Goal: Information Seeking & Learning: Learn about a topic

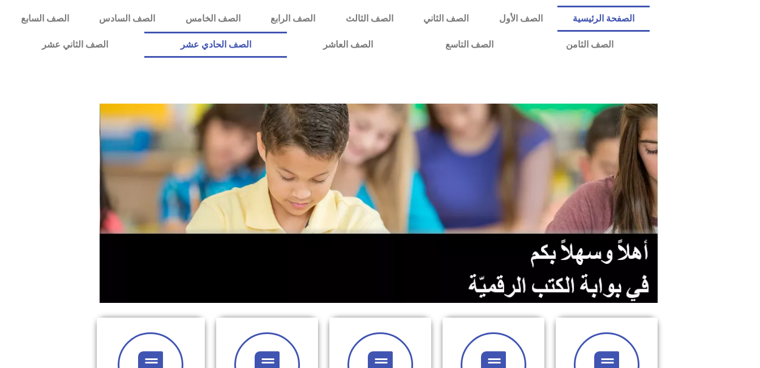
click at [287, 42] on link "الصف الحادي عشر" at bounding box center [215, 45] width 143 height 26
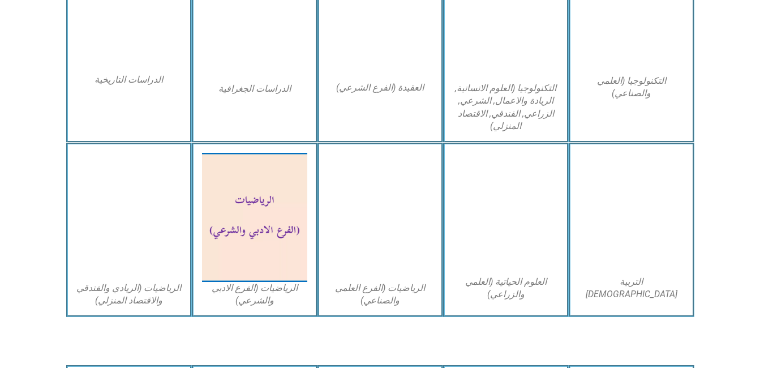
scroll to position [634, 0]
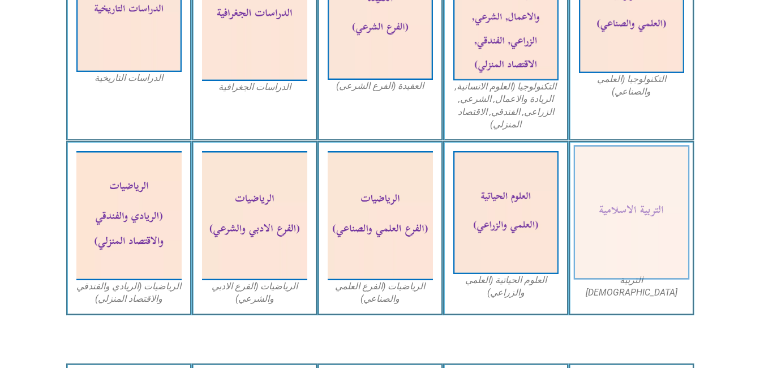
click at [647, 193] on img at bounding box center [631, 212] width 116 height 135
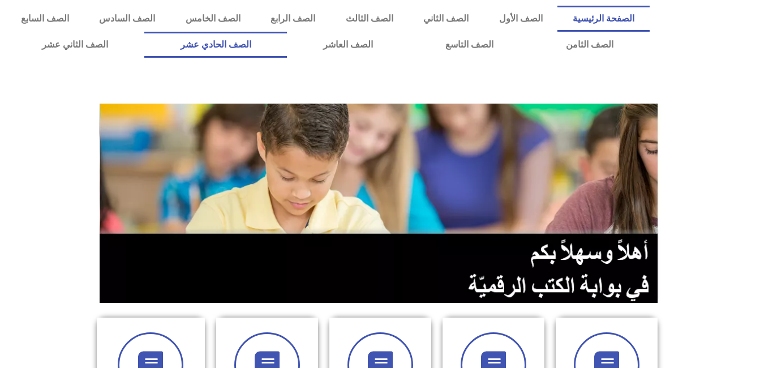
click at [287, 49] on link "الصف الحادي عشر" at bounding box center [215, 45] width 143 height 26
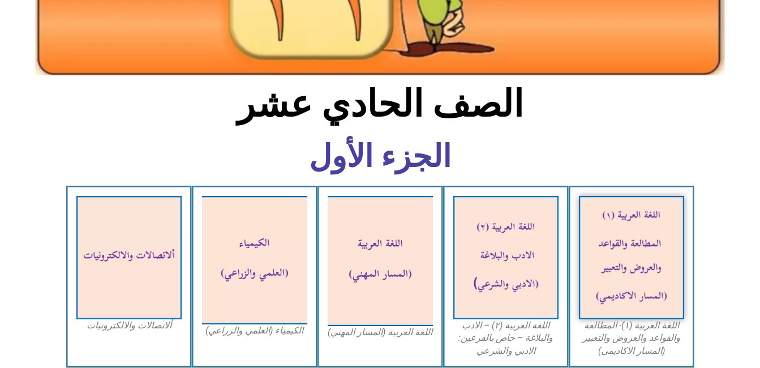
scroll to position [226, 0]
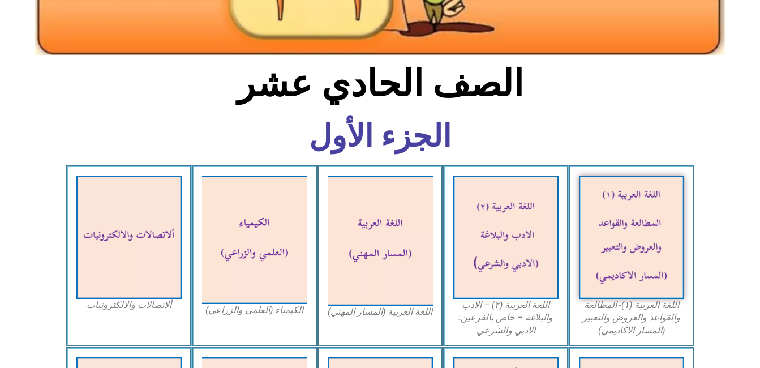
click at [729, 220] on icon at bounding box center [379, 203] width 760 height 76
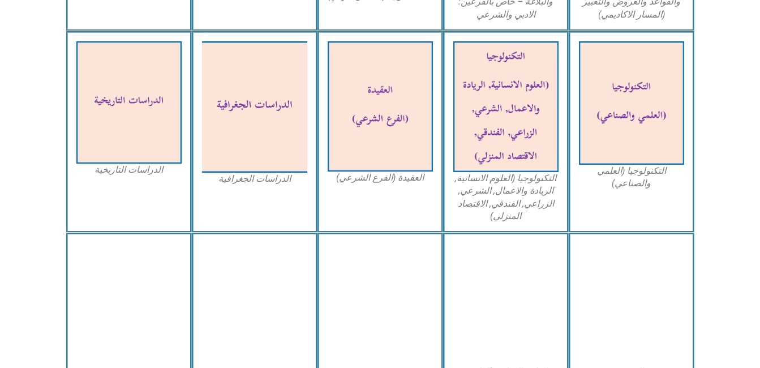
scroll to position [543, 0]
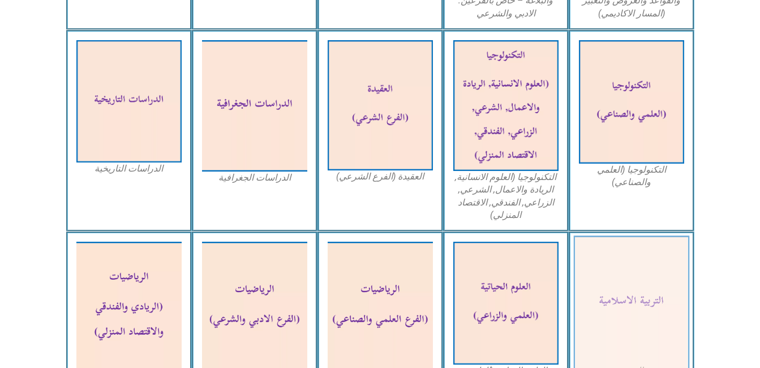
click at [632, 295] on img at bounding box center [631, 303] width 116 height 135
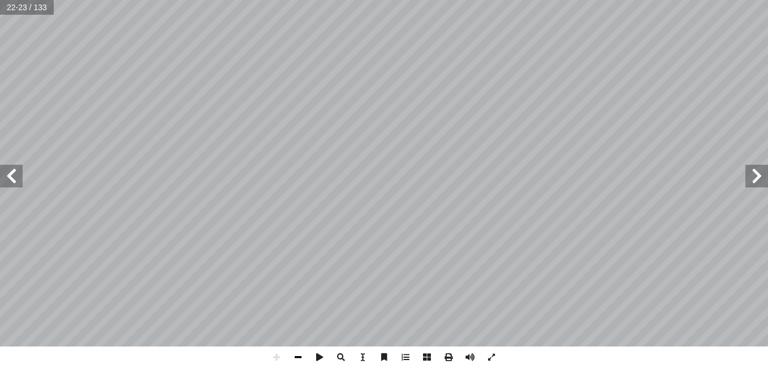
click at [296, 355] on span at bounding box center [297, 356] width 21 height 21
click at [335, 103] on html "الصفحة الرئيسية الصف الأول الصف الثاني الصف الثالث الصف الرابع الصف الخامس الصف…" at bounding box center [384, 51] width 768 height 103
click at [363, 357] on span at bounding box center [362, 356] width 21 height 21
click at [364, 359] on span at bounding box center [362, 356] width 21 height 21
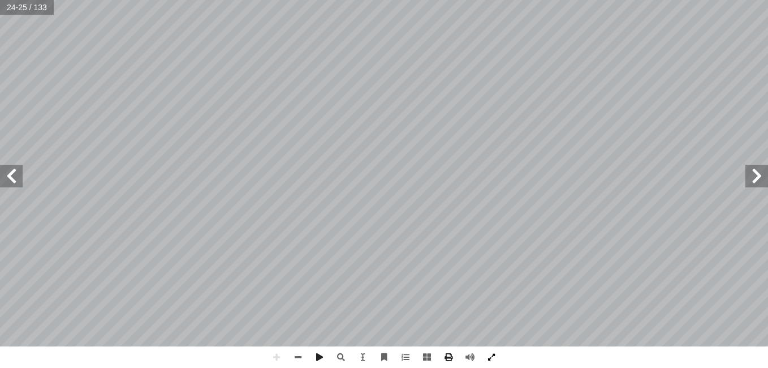
click at [490, 356] on span at bounding box center [491, 356] width 21 height 21
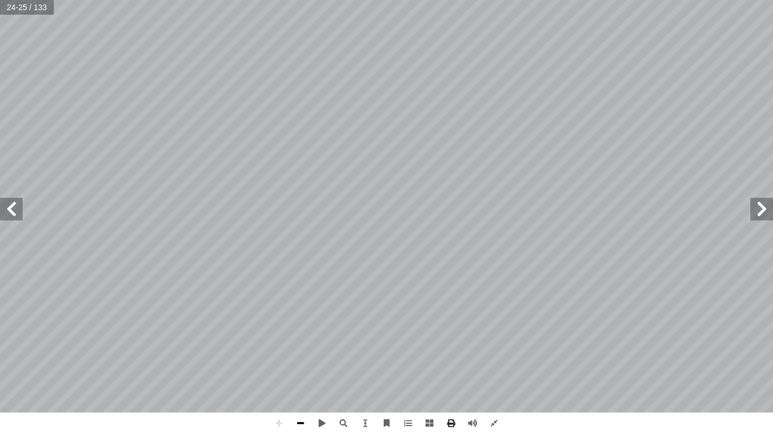
click at [303, 367] on span at bounding box center [300, 423] width 21 height 21
click at [280, 367] on span at bounding box center [278, 423] width 21 height 21
click at [297, 367] on span at bounding box center [300, 423] width 21 height 21
click at [280, 367] on span at bounding box center [278, 423] width 21 height 21
